Goal: Download file/media

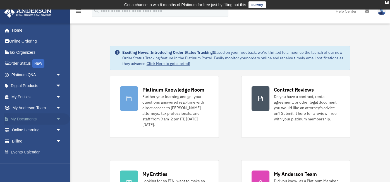
click at [14, 117] on link "My Documents arrow_drop_down" at bounding box center [37, 118] width 66 height 11
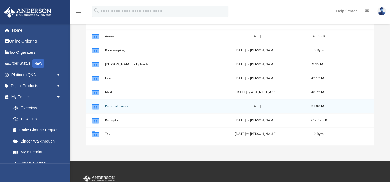
scroll to position [80, 0]
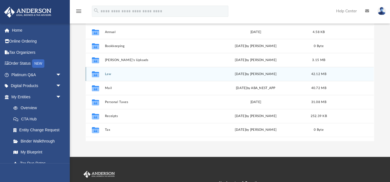
click at [107, 73] on button "Law" at bounding box center [154, 74] width 99 height 4
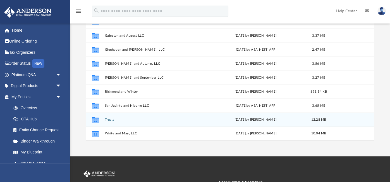
scroll to position [85, 0]
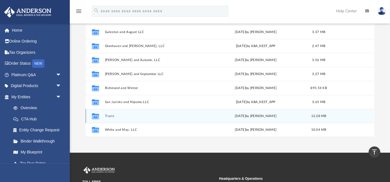
click at [111, 116] on button "Trusts" at bounding box center [154, 116] width 99 height 4
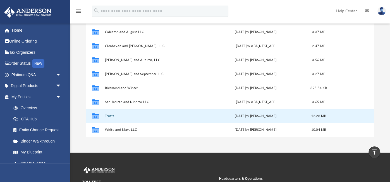
click at [110, 116] on button "Trusts" at bounding box center [154, 116] width 99 height 4
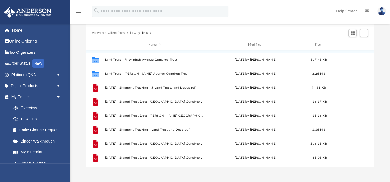
scroll to position [16, 0]
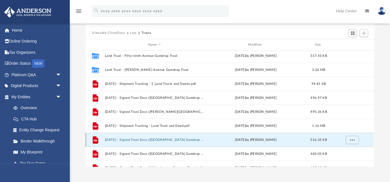
click at [135, 138] on button "[DATE] - Signed Trust Docs ([GEOGRAPHIC_DATA] Gumdrop Trust).pdf" at bounding box center [154, 140] width 99 height 4
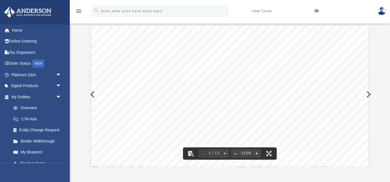
click at [234, 153] on button "File preview" at bounding box center [235, 153] width 9 height 12
click at [233, 152] on button "File preview" at bounding box center [235, 153] width 9 height 12
click at [232, 152] on button "File preview" at bounding box center [235, 153] width 9 height 12
click at [236, 152] on button "File preview" at bounding box center [235, 153] width 9 height 12
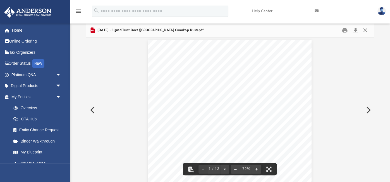
scroll to position [3, 0]
click at [364, 30] on button "Close" at bounding box center [365, 30] width 10 height 9
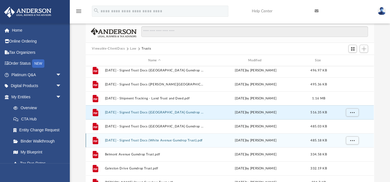
scroll to position [62, 0]
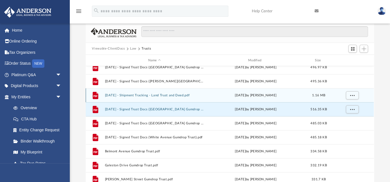
click at [138, 95] on button "[DATE] - Shipment Tracking - Land Trust and Deed.pdf" at bounding box center [154, 95] width 99 height 4
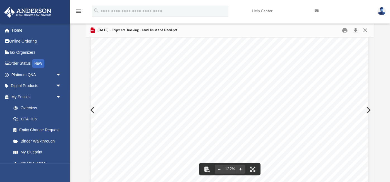
scroll to position [223, 0]
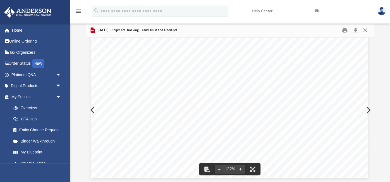
click at [369, 109] on button "Preview" at bounding box center [368, 110] width 12 height 16
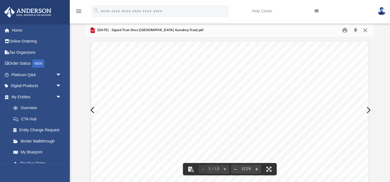
click at [366, 30] on button "Close" at bounding box center [365, 30] width 10 height 9
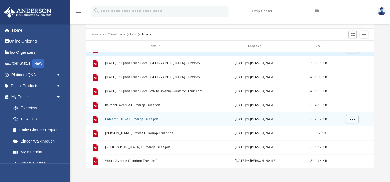
scroll to position [61, 0]
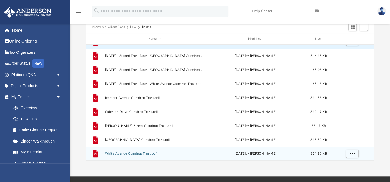
click at [132, 153] on button "White Avenue Gumdrop Trust.pdf" at bounding box center [154, 154] width 99 height 4
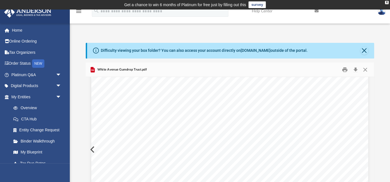
scroll to position [1863, 0]
click at [364, 52] on button "Close" at bounding box center [365, 51] width 8 height 8
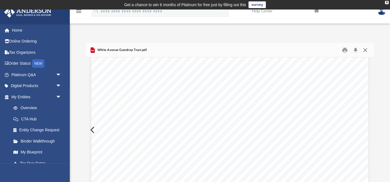
click at [365, 50] on button "Close" at bounding box center [365, 50] width 10 height 9
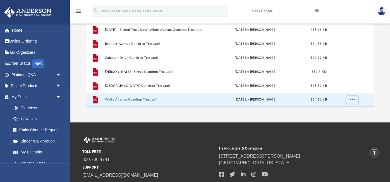
scroll to position [95, 0]
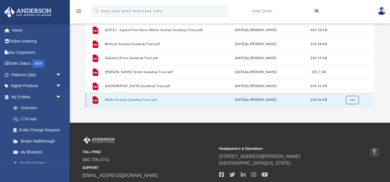
click at [350, 100] on button "More options" at bounding box center [352, 100] width 13 height 8
click at [326, 110] on div "App [EMAIL_ADDRESS][DOMAIN_NAME] Sign Out [EMAIL_ADDRESS][DOMAIN_NAME] Home Onl…" at bounding box center [195, 19] width 390 height 208
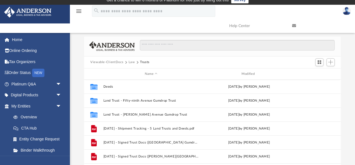
scroll to position [5, 0]
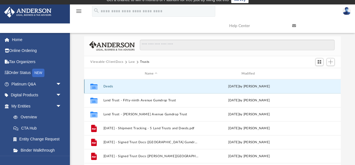
click at [106, 87] on button "Deeds" at bounding box center [151, 87] width 96 height 4
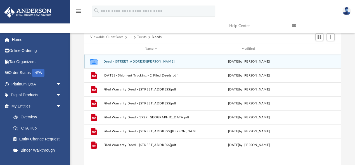
scroll to position [33, 0]
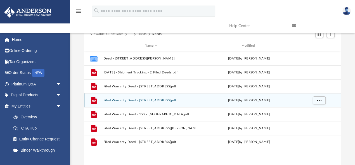
click at [126, 99] on button "Filed Warranty Deed - [STREET_ADDRESS]pdf" at bounding box center [151, 101] width 96 height 4
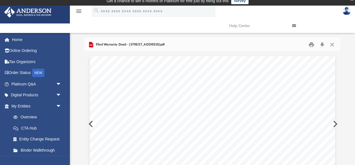
scroll to position [0, 0]
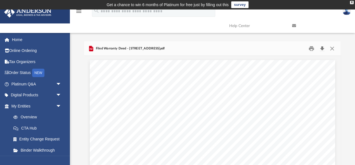
click at [321, 50] on button "Download" at bounding box center [322, 48] width 10 height 9
click at [332, 48] on button "Close" at bounding box center [332, 48] width 10 height 9
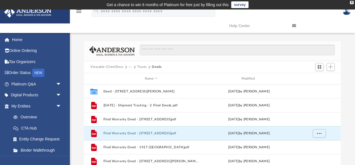
click at [141, 67] on button "Trusts" at bounding box center [141, 67] width 9 height 5
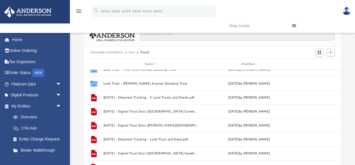
scroll to position [24, 0]
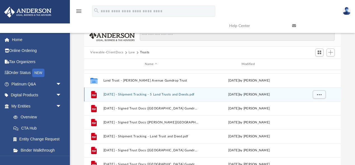
click at [131, 93] on button "[DATE] - Shipment Tracking - 5 Land Trusts and Deeds.pdf" at bounding box center [151, 95] width 96 height 4
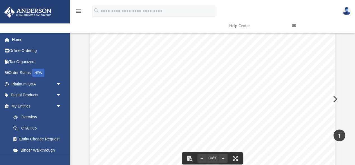
scroll to position [0, 0]
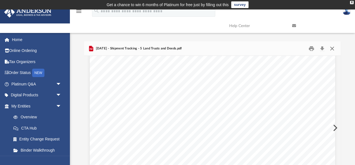
click at [333, 47] on button "Close" at bounding box center [332, 48] width 10 height 9
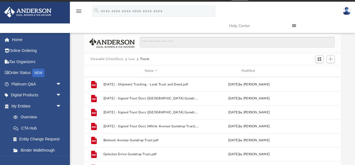
scroll to position [80, 0]
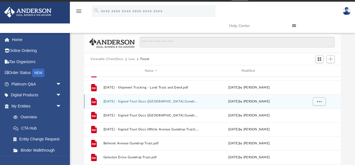
click at [149, 101] on button "[DATE] - Signed Trust Docs ([GEOGRAPHIC_DATA] Gumdrop Trust).pdf" at bounding box center [151, 102] width 96 height 4
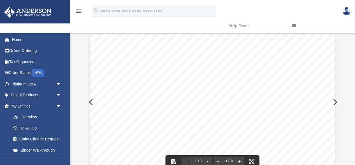
scroll to position [0, 0]
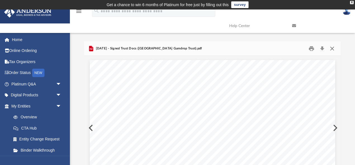
click at [331, 49] on button "Close" at bounding box center [332, 48] width 10 height 9
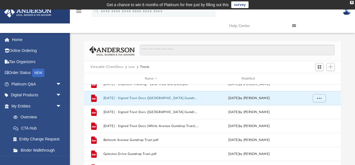
scroll to position [94, 0]
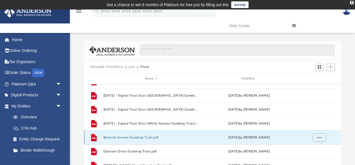
click at [118, 137] on button "Belmont Avenue Gumdrop Trust.pdf" at bounding box center [151, 138] width 96 height 4
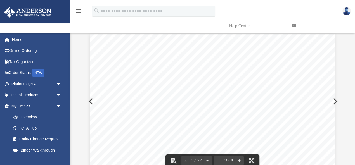
scroll to position [0, 0]
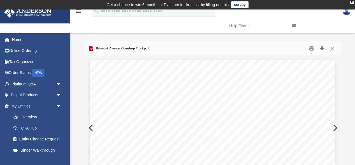
click at [319, 48] on button "Download" at bounding box center [322, 48] width 10 height 9
click at [330, 49] on button "Close" at bounding box center [332, 48] width 10 height 9
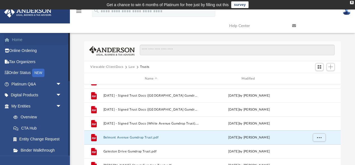
click at [14, 39] on link "Home" at bounding box center [37, 39] width 66 height 11
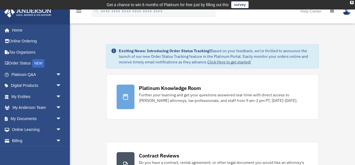
click at [346, 11] on img at bounding box center [346, 11] width 8 height 8
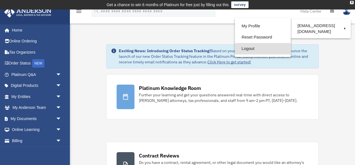
click at [235, 50] on link "Logout" at bounding box center [263, 48] width 56 height 11
